Goal: Obtain resource: Obtain resource

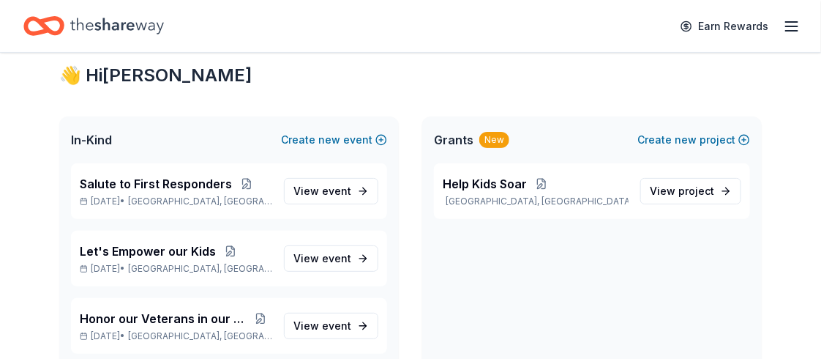
scroll to position [41, 0]
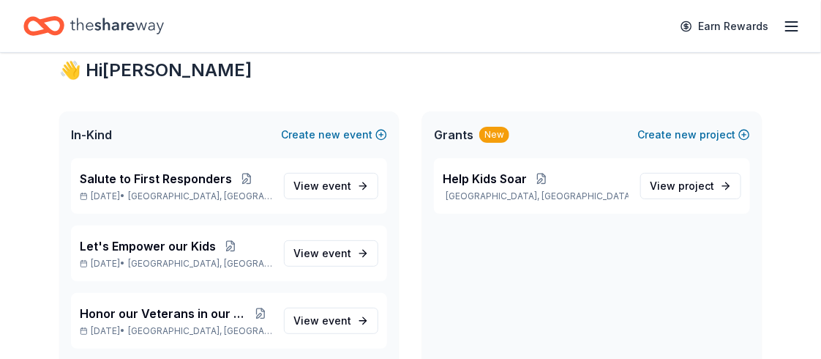
click at [500, 143] on div "Grants New" at bounding box center [471, 135] width 75 height 18
click at [473, 143] on span "Grants" at bounding box center [454, 135] width 40 height 18
click at [509, 143] on div "New" at bounding box center [494, 135] width 30 height 16
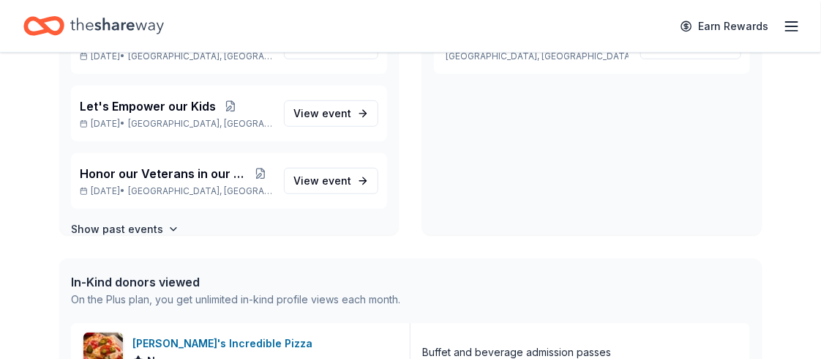
scroll to position [176, 0]
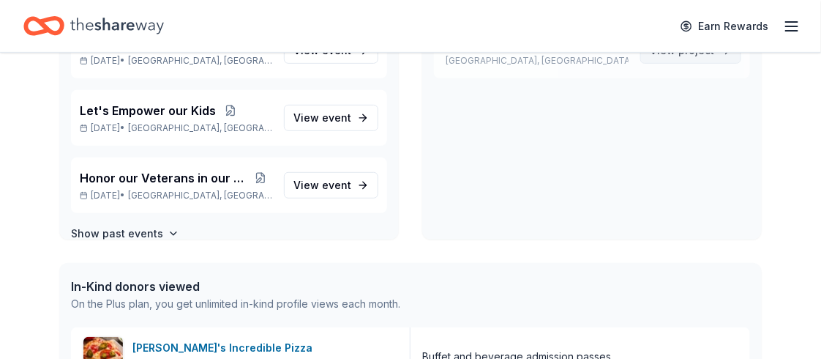
click at [678, 56] on span "project" at bounding box center [696, 50] width 36 height 12
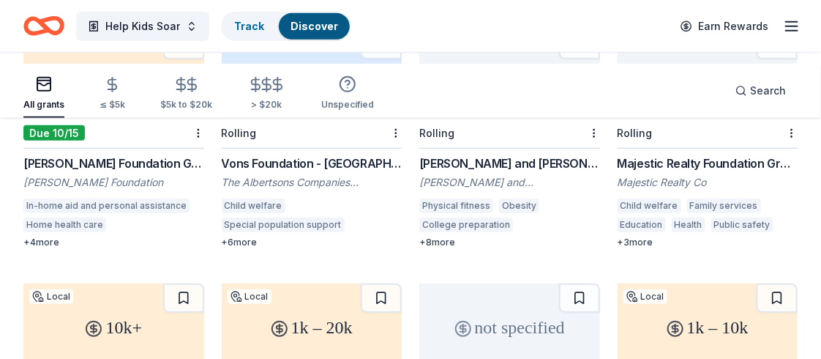
scroll to position [237, 0]
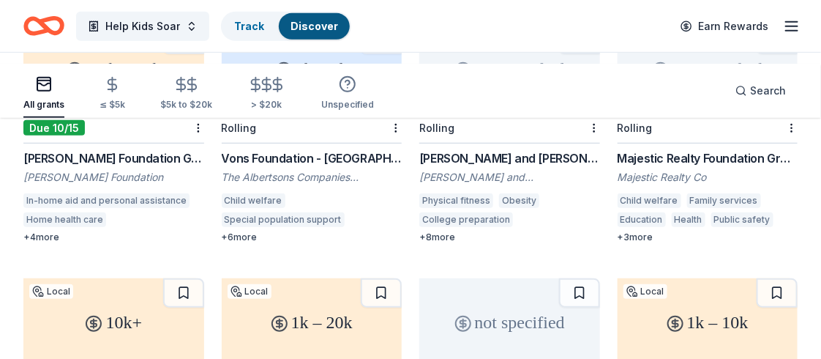
click at [275, 167] on div "Vons Foundation - Southern California" at bounding box center [312, 158] width 181 height 18
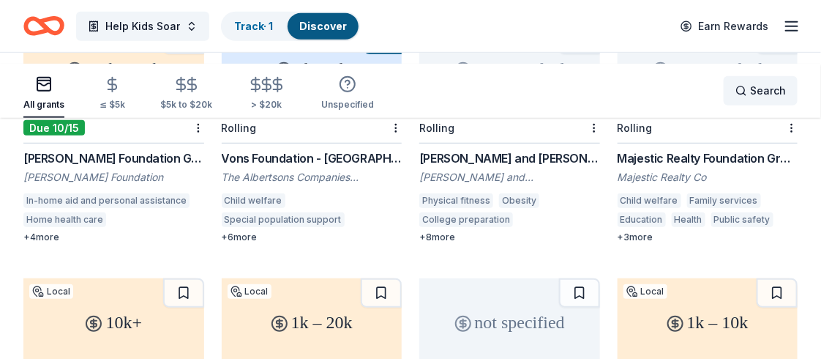
click at [750, 95] on span "Search" at bounding box center [768, 91] width 36 height 18
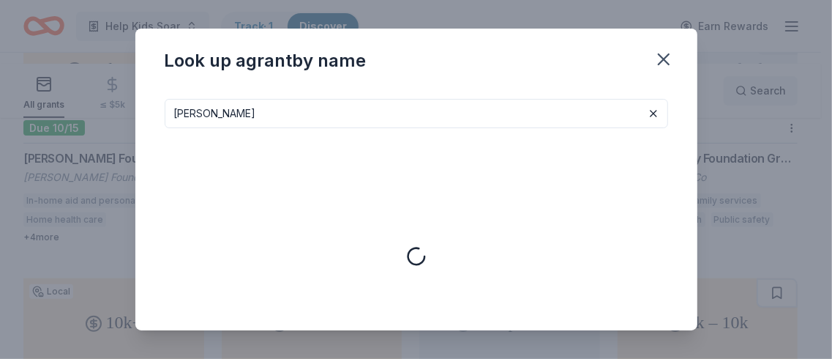
type input "ross"
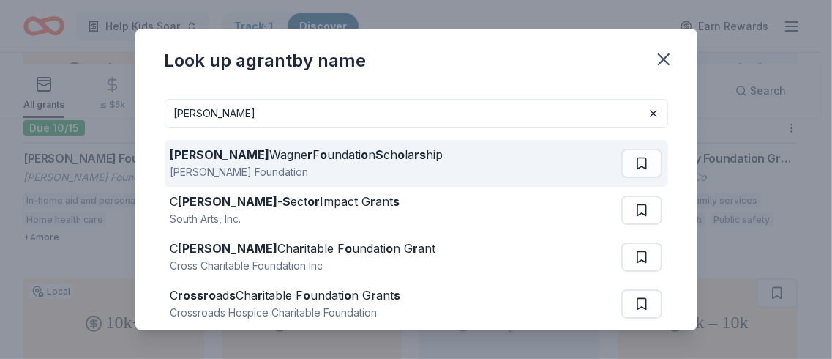
click at [206, 163] on div "Ross Wagne r F o undati o n S ch o la rs hip" at bounding box center [306, 155] width 273 height 18
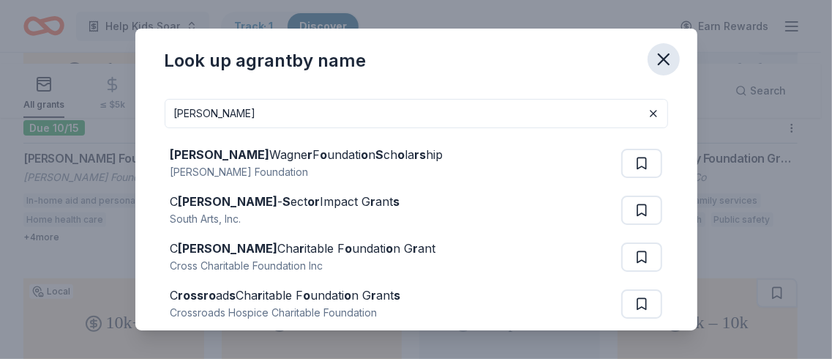
click at [669, 64] on icon "button" at bounding box center [663, 59] width 10 height 10
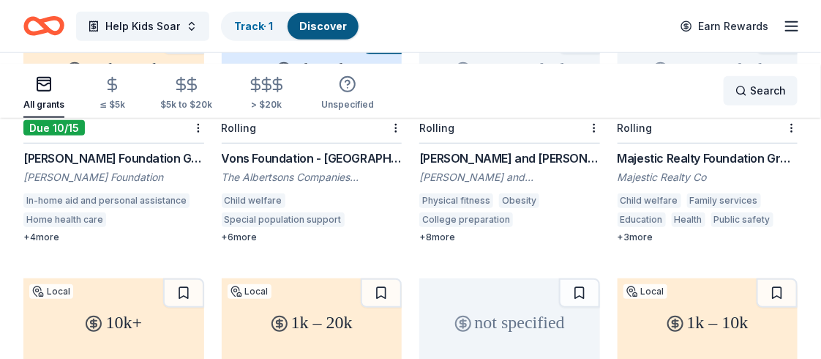
click at [750, 95] on span "Search" at bounding box center [768, 91] width 36 height 18
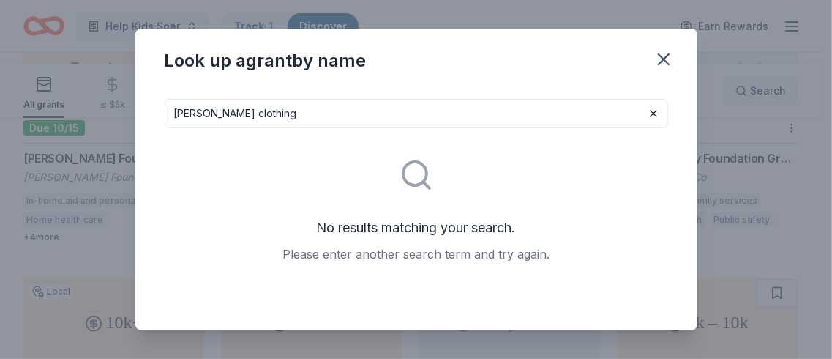
type input "ross clothing"
click at [662, 122] on button at bounding box center [654, 114] width 18 height 18
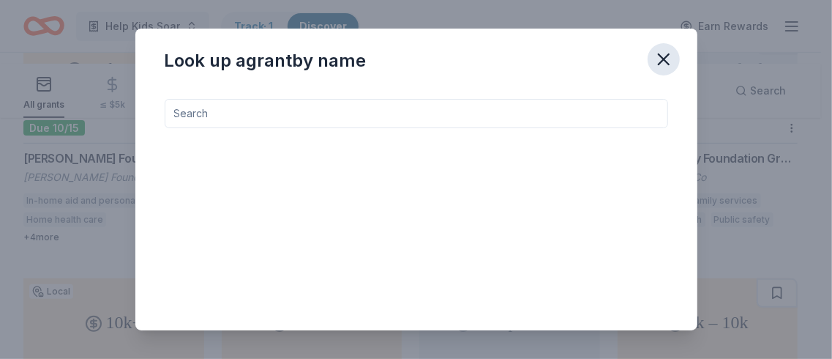
click at [674, 70] on icon "button" at bounding box center [663, 59] width 20 height 20
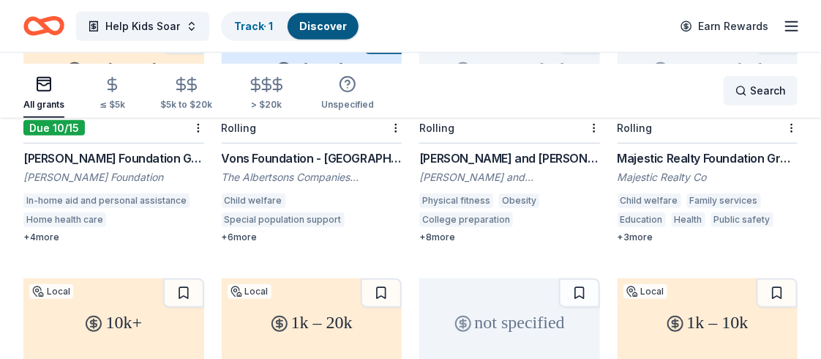
click at [750, 98] on span "Search" at bounding box center [768, 91] width 36 height 18
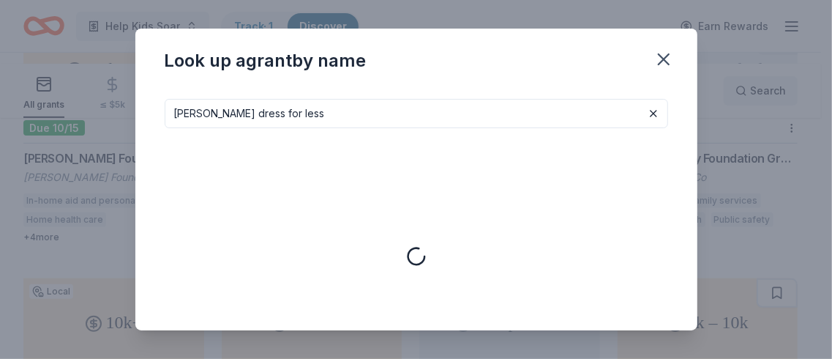
type input "Ross dress for less"
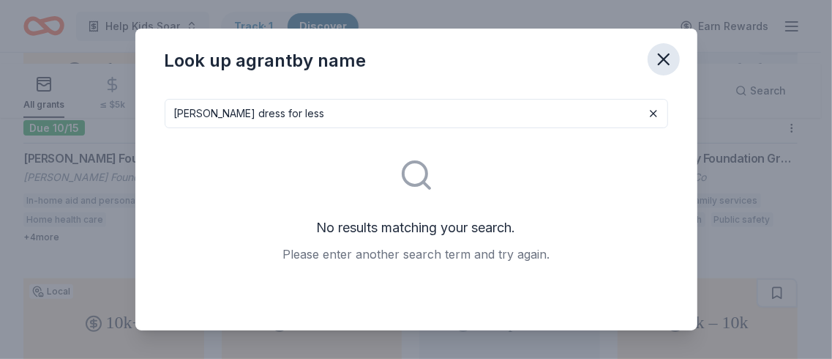
click at [674, 70] on icon "button" at bounding box center [663, 59] width 20 height 20
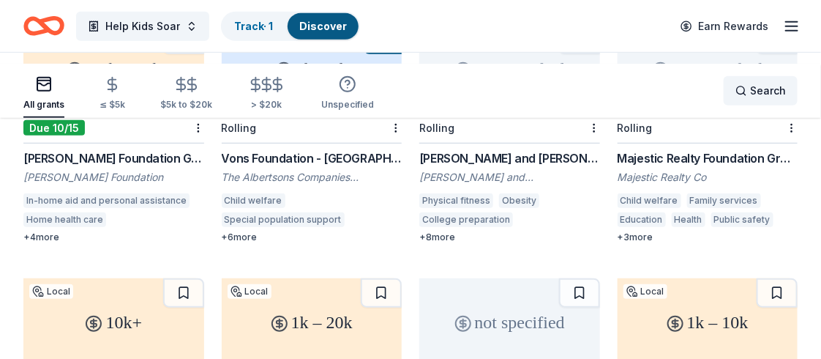
click at [750, 100] on span "Search" at bounding box center [768, 91] width 36 height 18
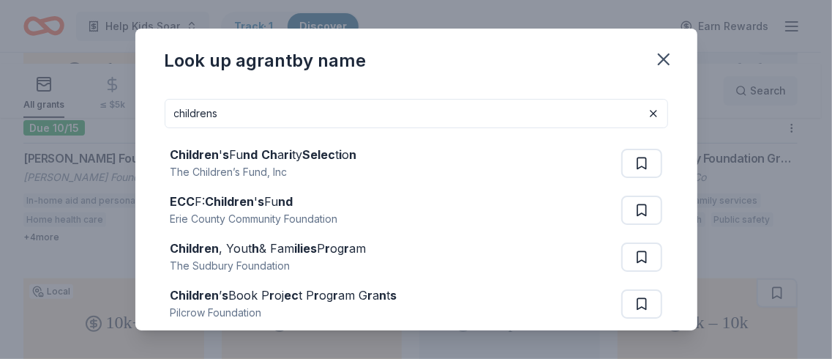
type input "childrens"
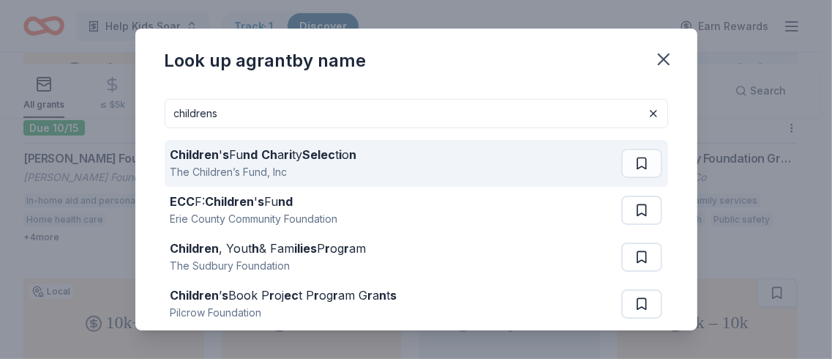
click at [262, 162] on strong "Ch" at bounding box center [270, 154] width 16 height 15
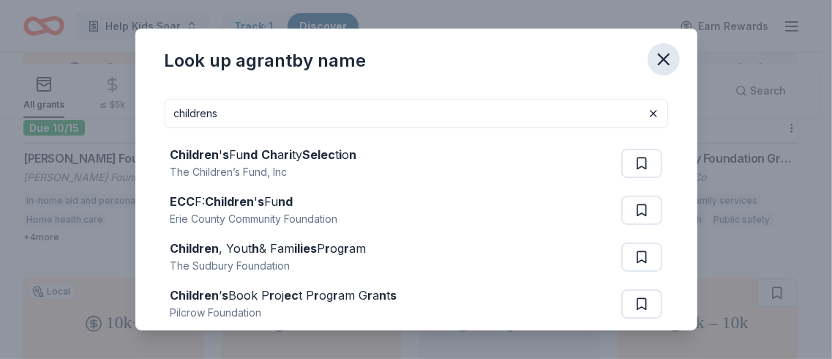
click at [674, 70] on icon "button" at bounding box center [663, 59] width 20 height 20
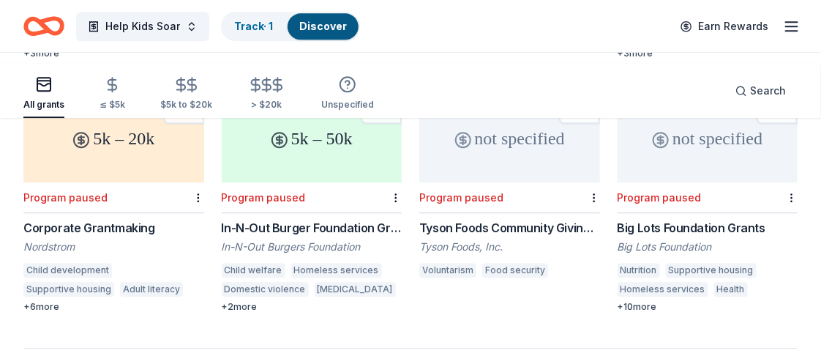
scroll to position [1164, 0]
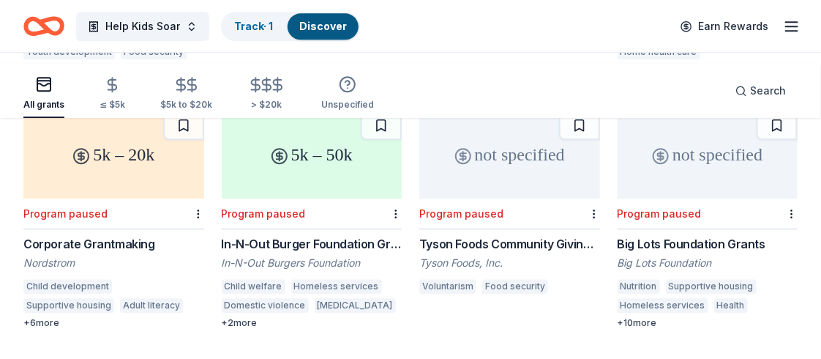
click at [280, 45] on div "McMillen Family Foundation Grant McMillen Family Foundation Addiction services" at bounding box center [312, 13] width 181 height 63
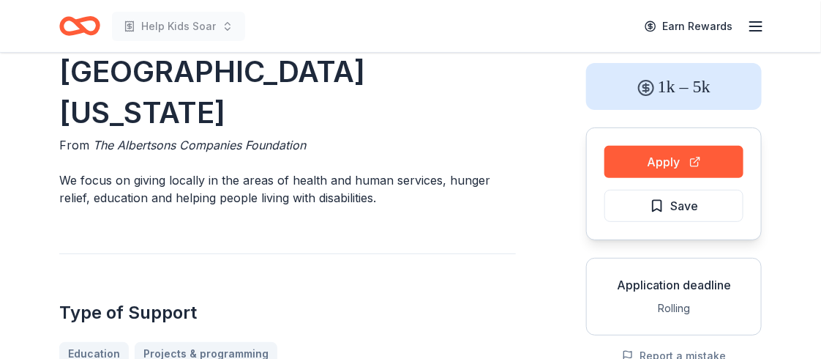
scroll to position [72, 0]
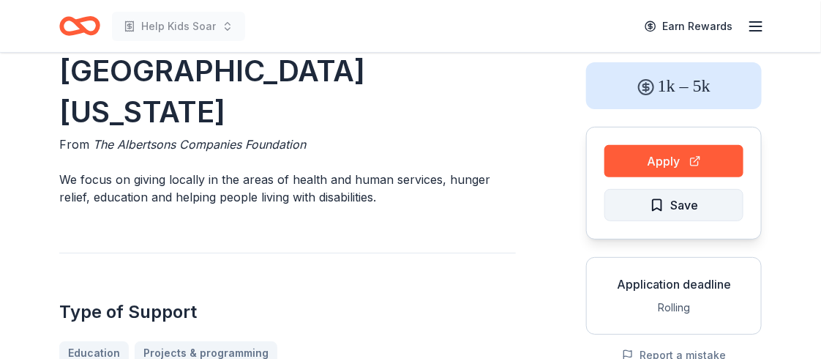
click at [650, 214] on span "Save" at bounding box center [674, 204] width 48 height 19
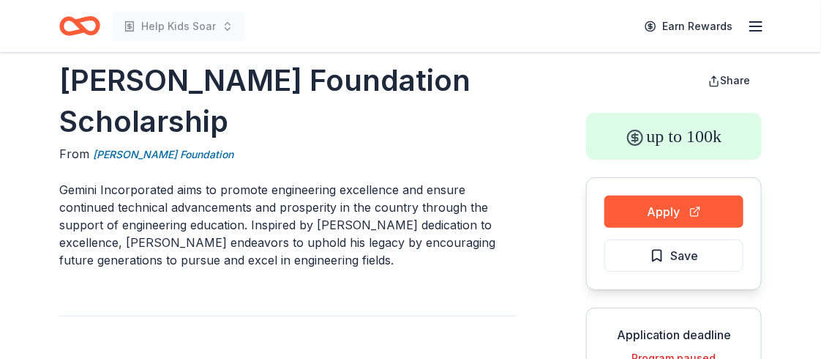
scroll to position [18, 0]
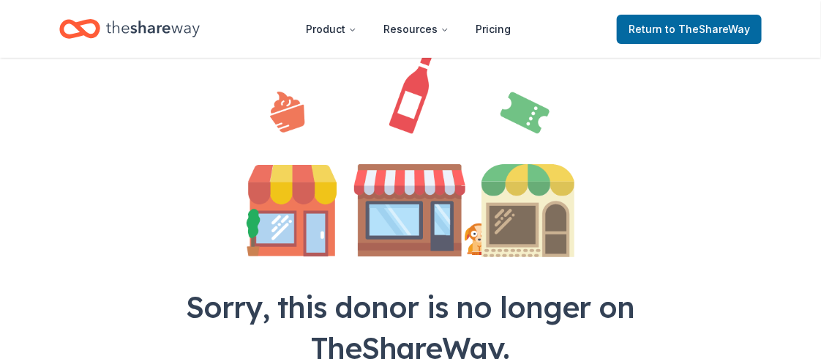
scroll to position [135, 0]
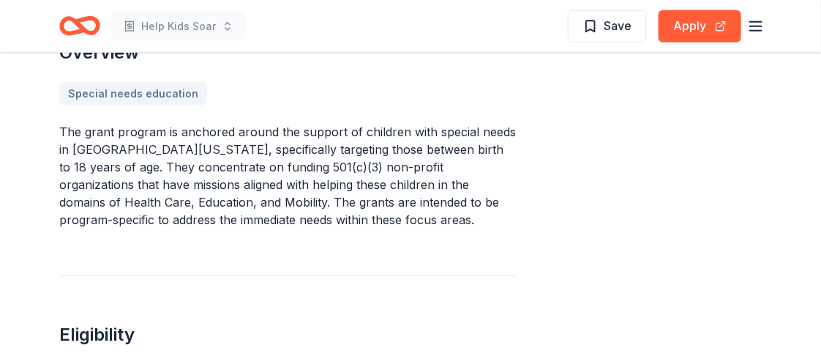
scroll to position [413, 0]
click at [604, 34] on span "Save" at bounding box center [618, 25] width 28 height 19
